Goal: Task Accomplishment & Management: Manage account settings

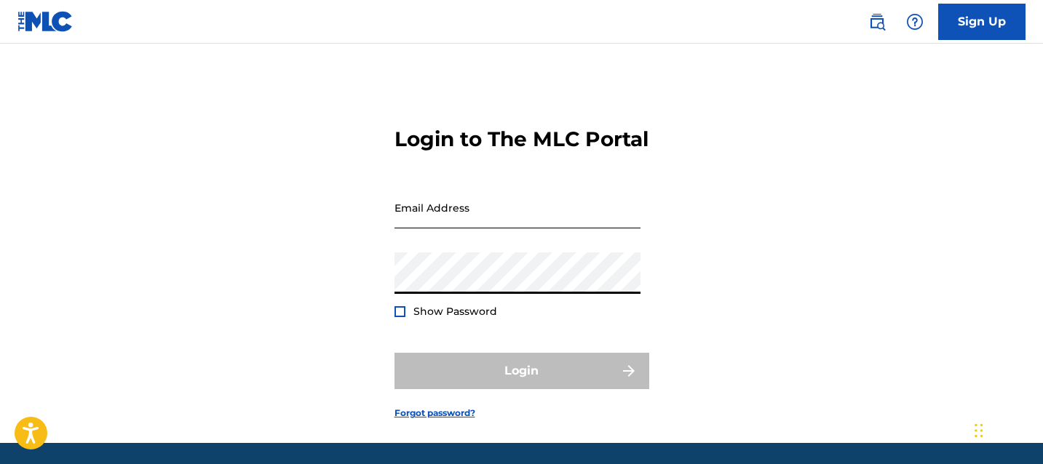
click at [463, 228] on input "Email Address" at bounding box center [517, 207] width 246 height 41
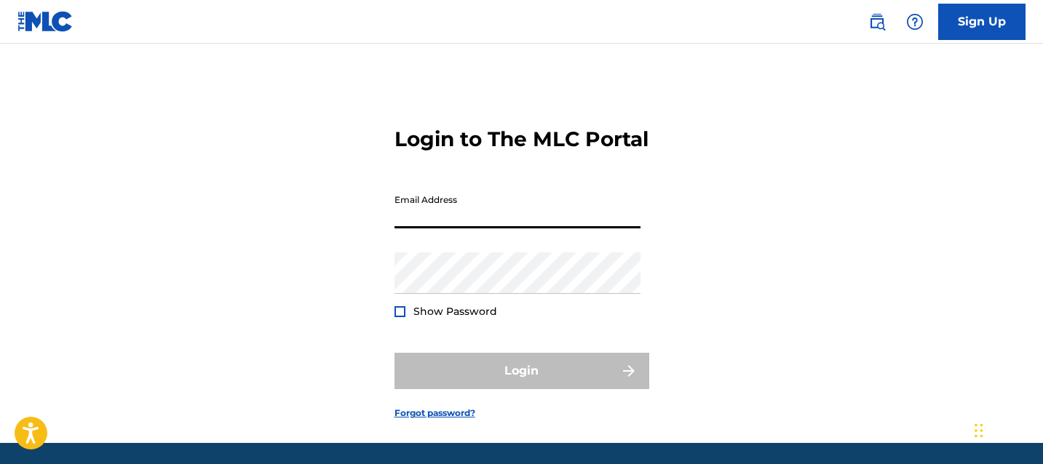
paste input "[EMAIL_ADDRESS][DOMAIN_NAME]"
type input "[EMAIL_ADDRESS][DOMAIN_NAME]"
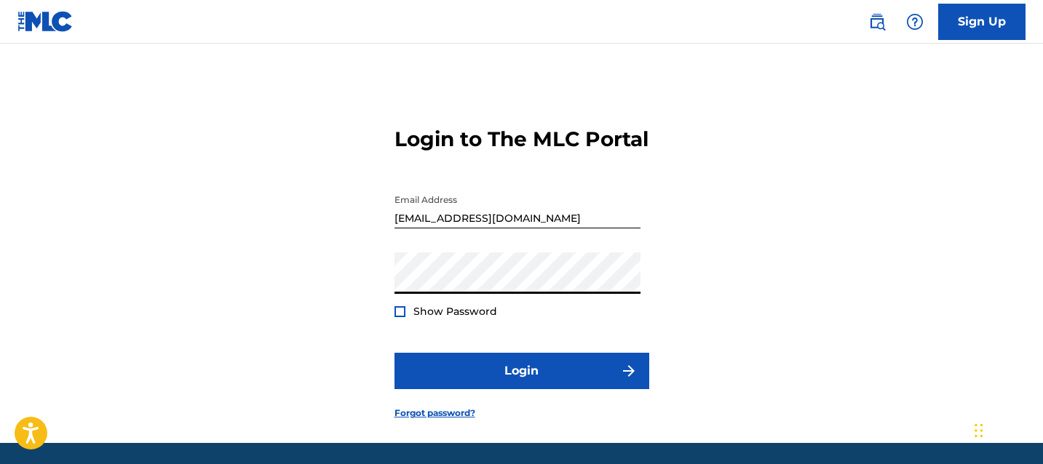
click at [458, 318] on span "Show Password" at bounding box center [455, 311] width 84 height 13
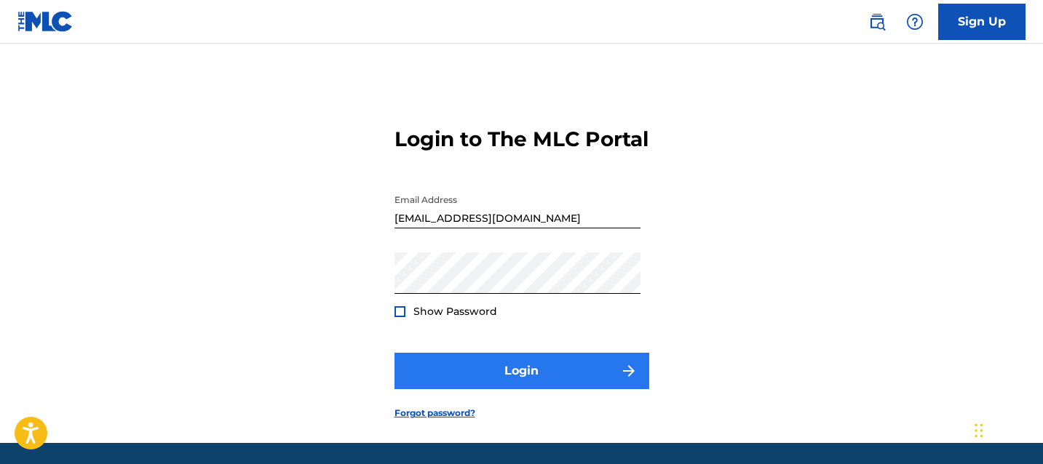
click at [469, 378] on button "Login" at bounding box center [521, 371] width 255 height 36
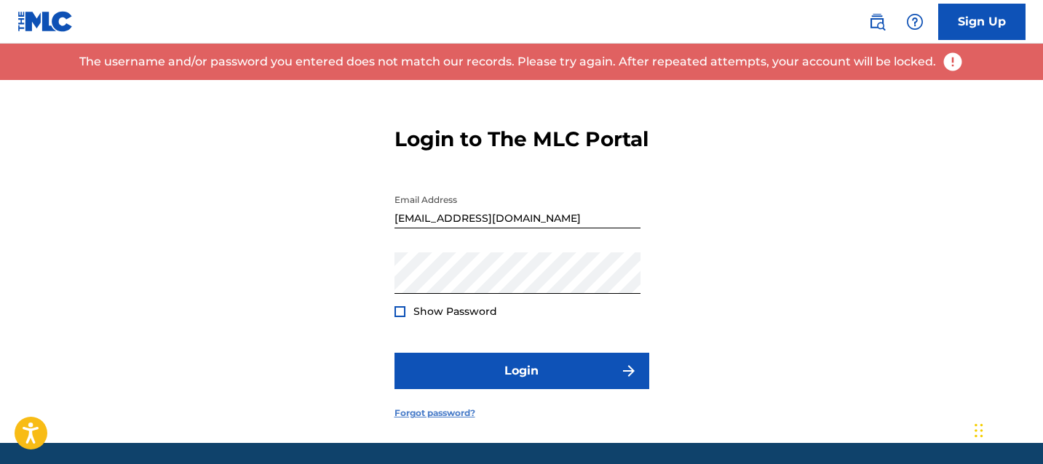
click at [445, 420] on link "Forgot password?" at bounding box center [434, 413] width 81 height 13
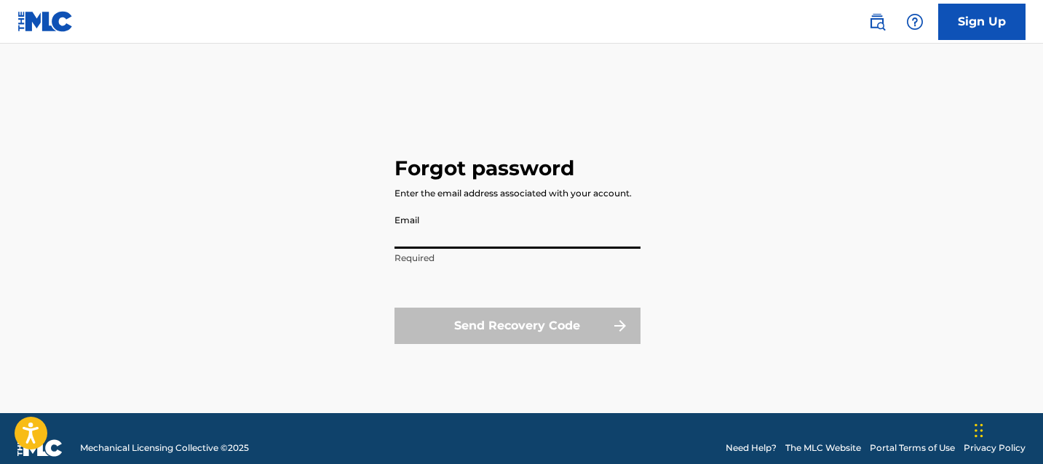
paste input "[EMAIL_ADDRESS][DOMAIN_NAME]"
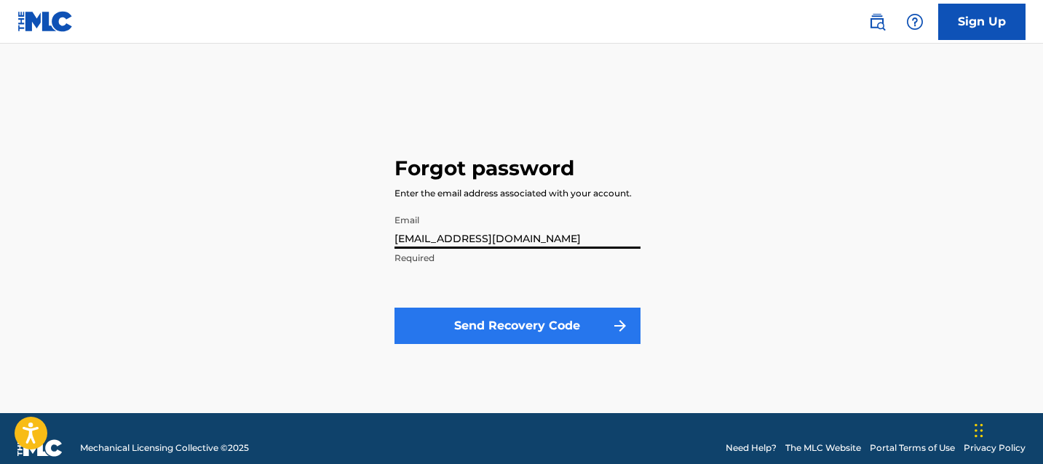
type input "[EMAIL_ADDRESS][DOMAIN_NAME]"
click at [519, 340] on button "Send Recovery Code" at bounding box center [517, 326] width 246 height 36
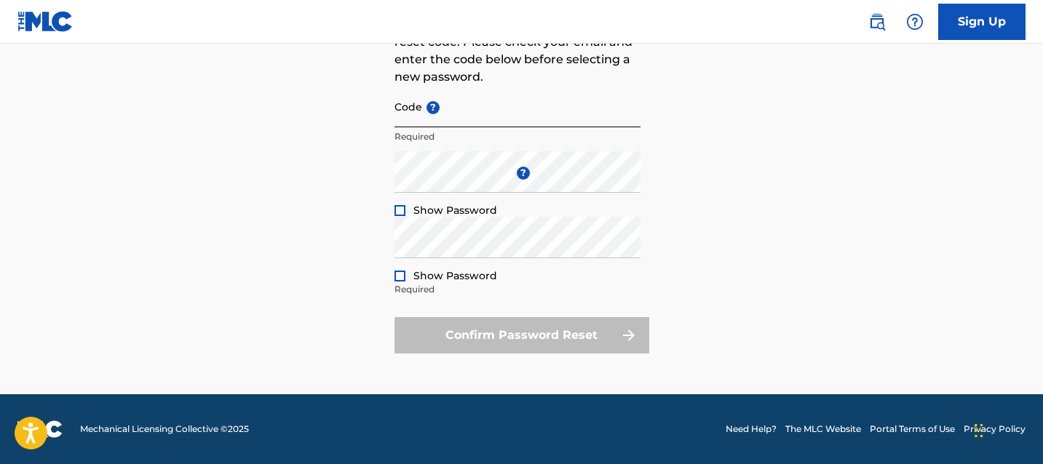
scroll to position [171, 0]
click at [473, 126] on input "Code ?" at bounding box center [517, 106] width 246 height 41
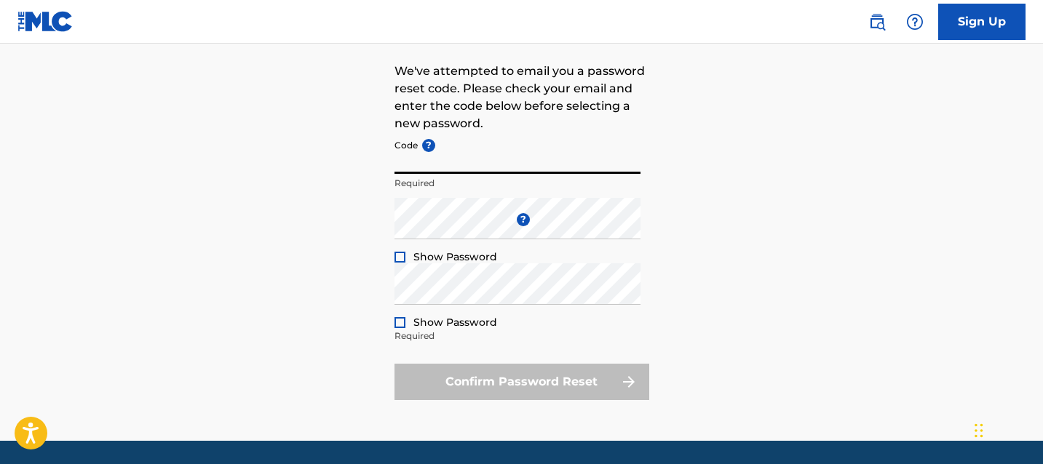
scroll to position [123, 0]
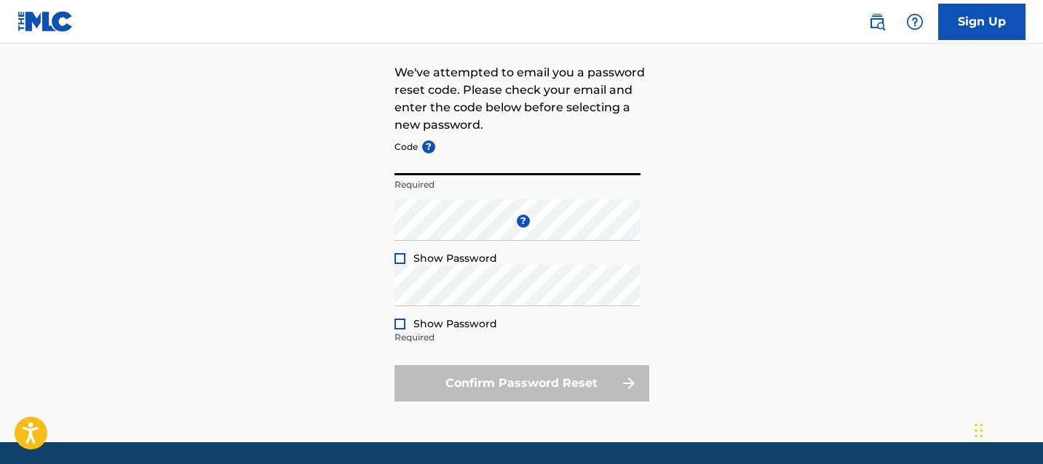
paste input "FP_461bc4811126cc89a5aeb186f8b3"
type input "FP_461bc4811126cc89a5aeb186f8b3"
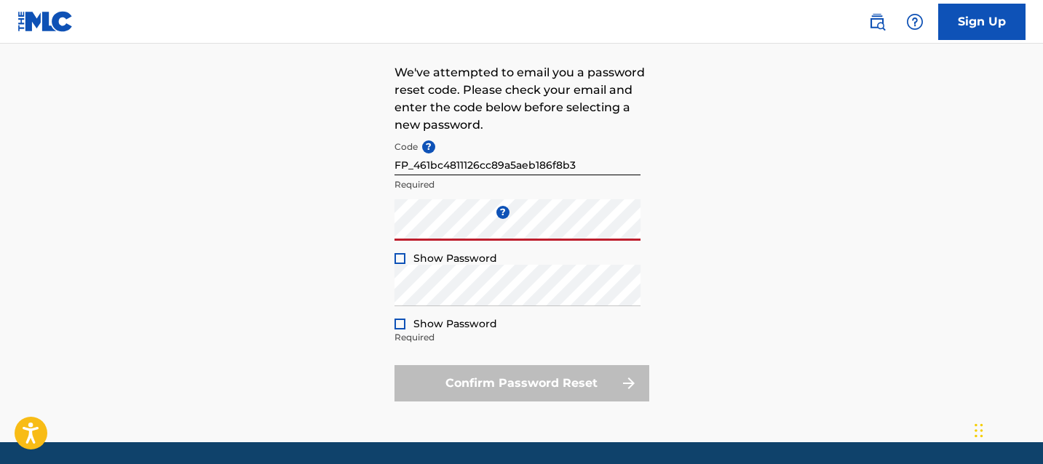
click at [400, 258] on div at bounding box center [399, 258] width 11 height 11
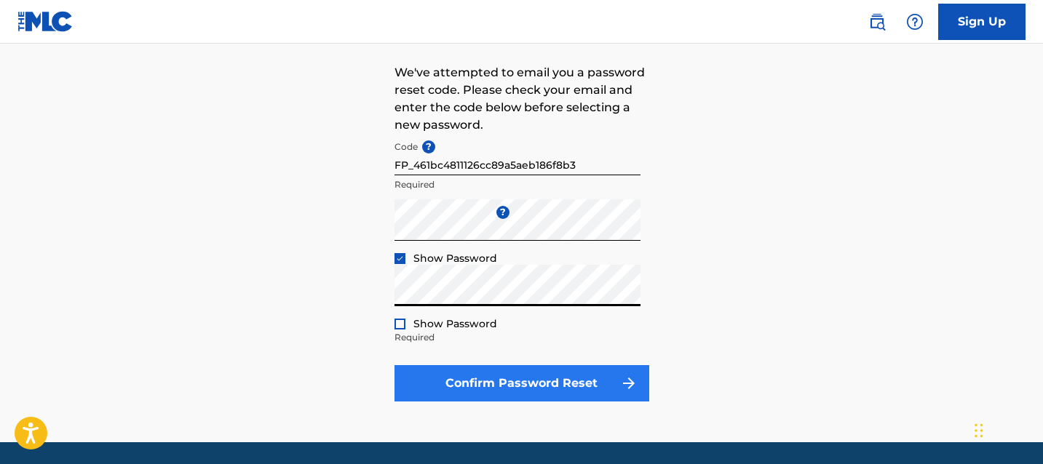
click at [462, 373] on button "Confirm Password Reset" at bounding box center [521, 383] width 255 height 36
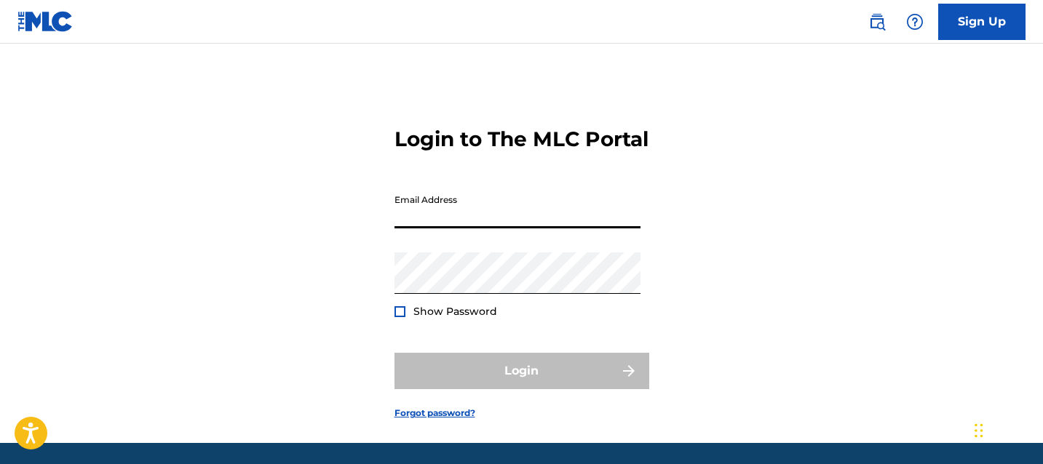
paste input "[EMAIL_ADDRESS][DOMAIN_NAME]"
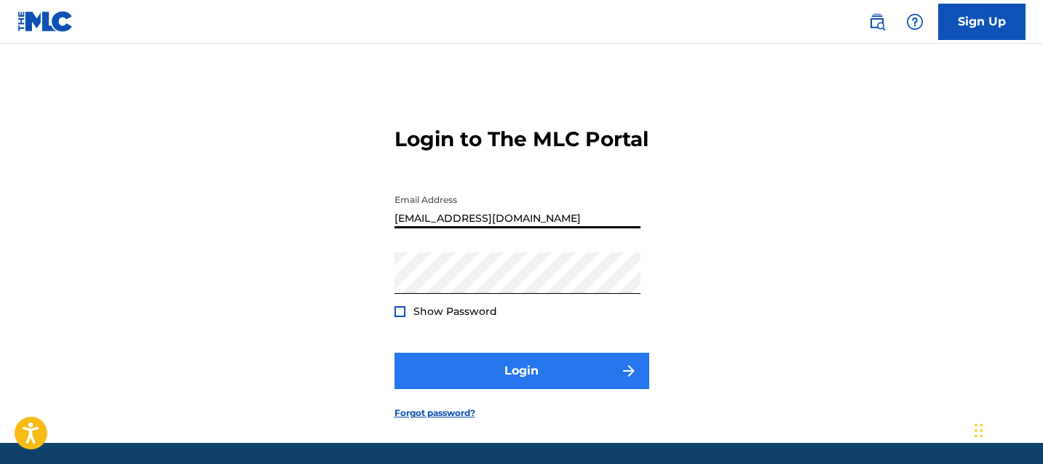
type input "[EMAIL_ADDRESS][DOMAIN_NAME]"
click at [496, 389] on button "Login" at bounding box center [521, 371] width 255 height 36
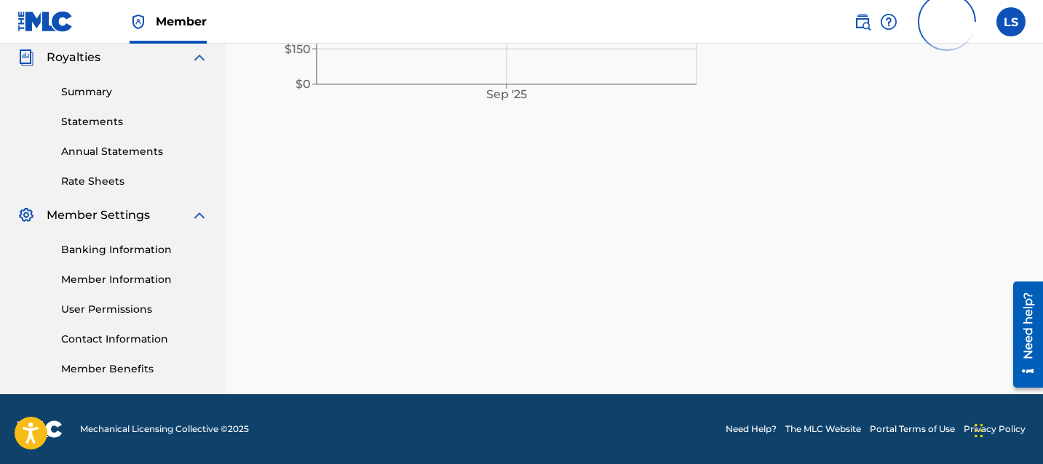
scroll to position [438, 0]
click at [224, 107] on div "Summary Catalog Works Registration Claiming Tool Individual Registration Tool B…" at bounding box center [113, 20] width 226 height 749
click at [96, 100] on div "Summary Statements Annual Statements Rate Sheets" at bounding box center [112, 127] width 191 height 123
click at [95, 92] on link "Summary" at bounding box center [134, 91] width 147 height 15
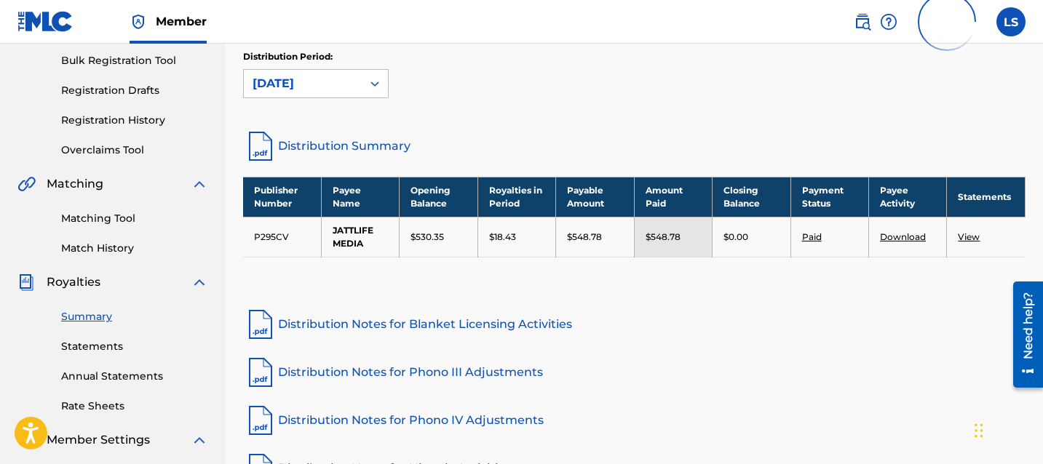
scroll to position [237, 0]
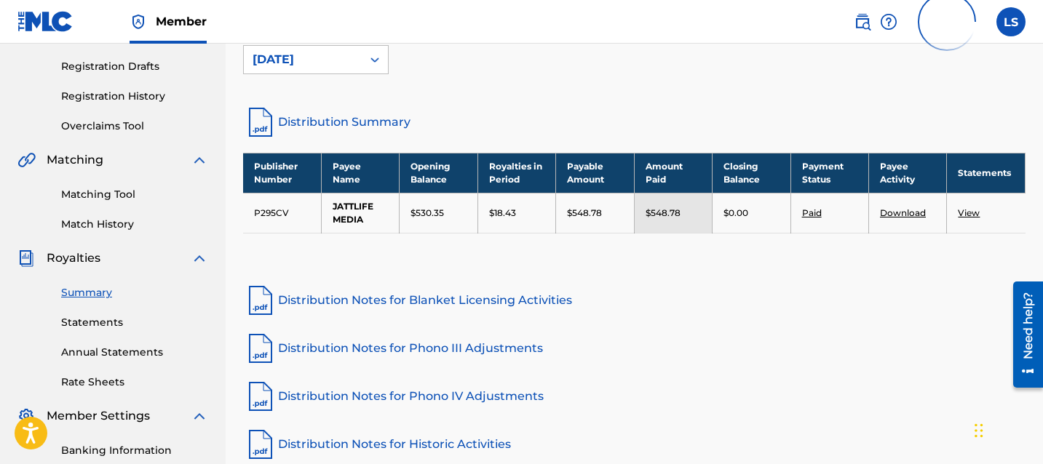
click at [634, 268] on div "Publisher Number Payee Name Opening Balance Royalties in Period Payable Amount …" at bounding box center [634, 211] width 782 height 117
click at [901, 218] on td "Download" at bounding box center [908, 213] width 78 height 40
click at [903, 214] on link "Download" at bounding box center [903, 212] width 46 height 11
click at [344, 172] on th "Payee Name" at bounding box center [360, 173] width 78 height 40
